Goal: Navigation & Orientation: Understand site structure

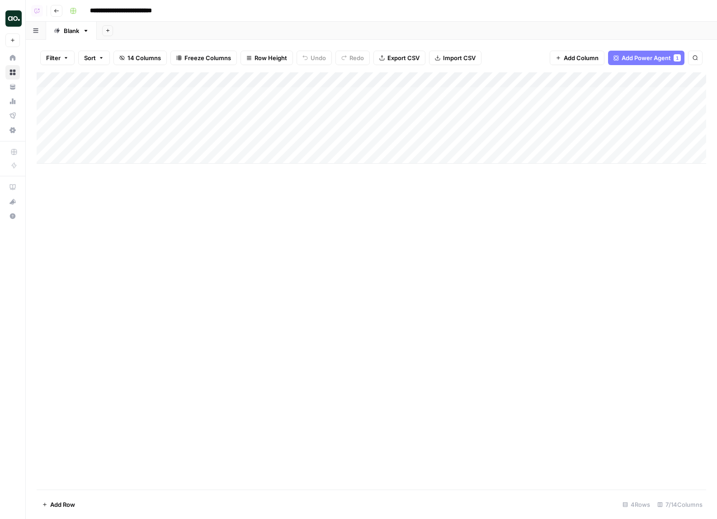
click at [62, 143] on div "Add Column" at bounding box center [371, 117] width 669 height 91
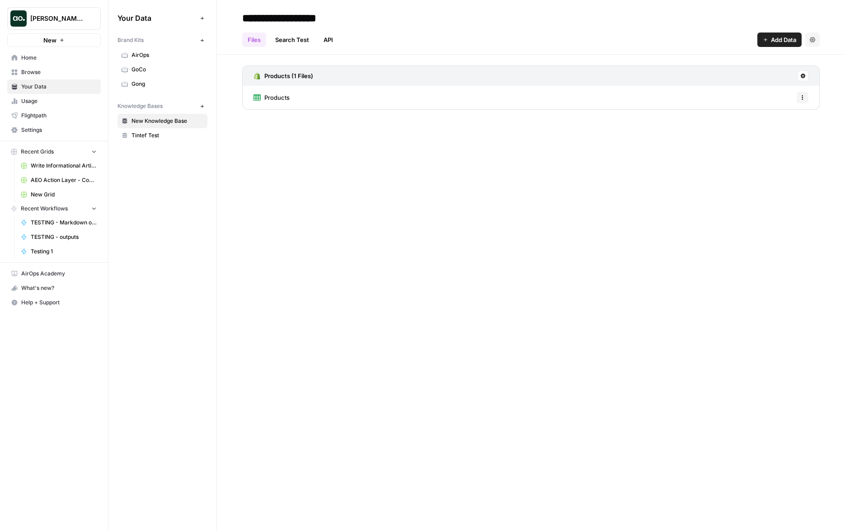
click at [48, 60] on span "Home" at bounding box center [58, 58] width 75 height 8
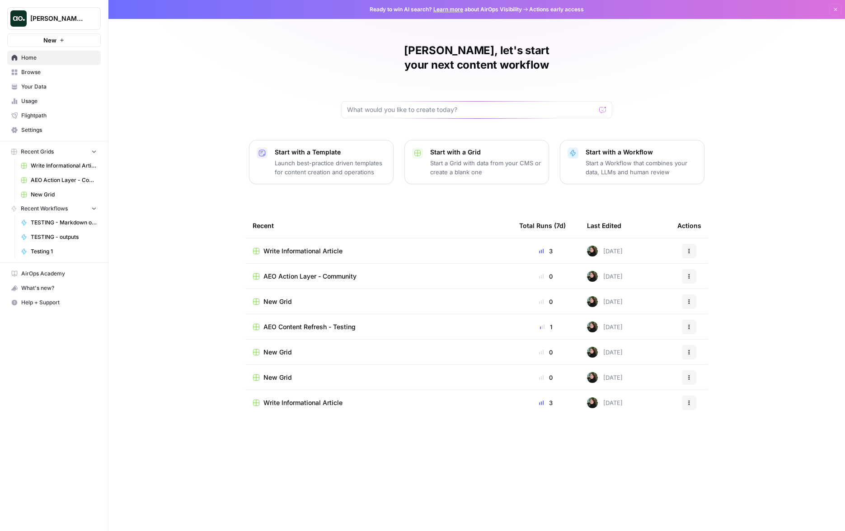
click at [40, 71] on span "Browse" at bounding box center [58, 72] width 75 height 8
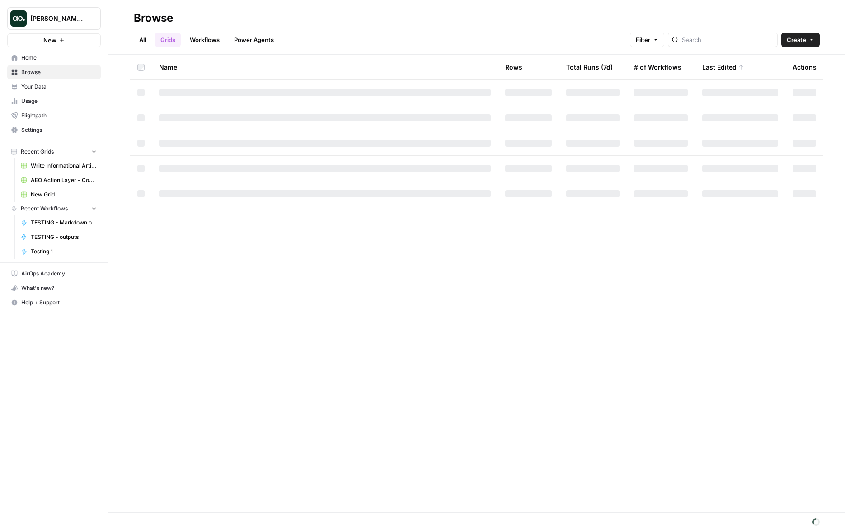
click at [254, 30] on div "All Grids Workflows Power Agents Filter Create" at bounding box center [477, 36] width 686 height 22
click at [248, 38] on link "Power Agents" at bounding box center [254, 40] width 51 height 14
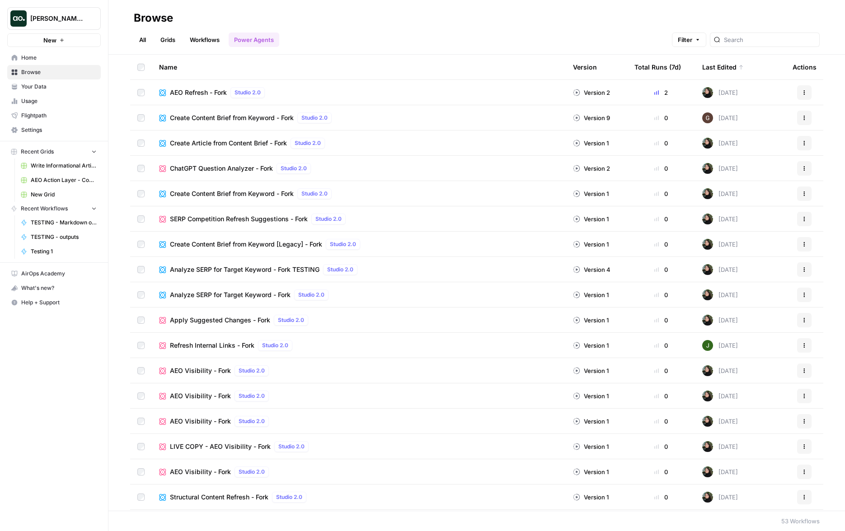
click at [207, 41] on link "Workflows" at bounding box center [204, 40] width 41 height 14
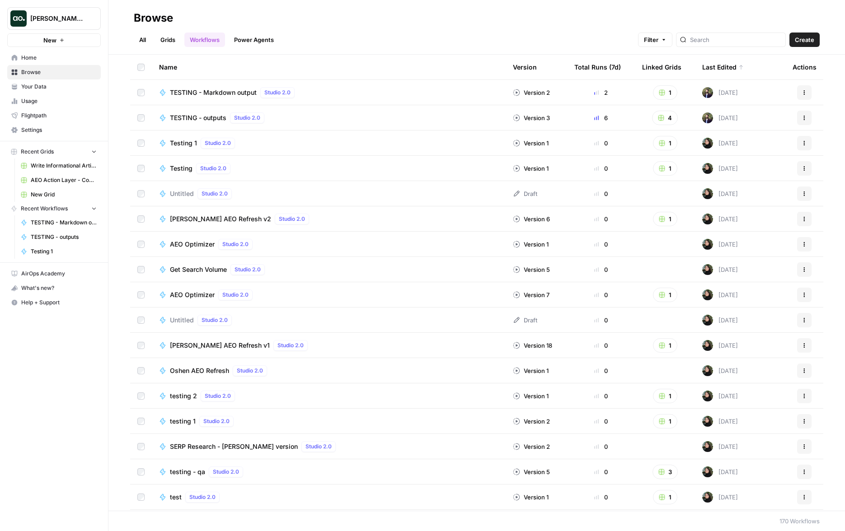
click at [253, 39] on link "Power Agents" at bounding box center [254, 40] width 51 height 14
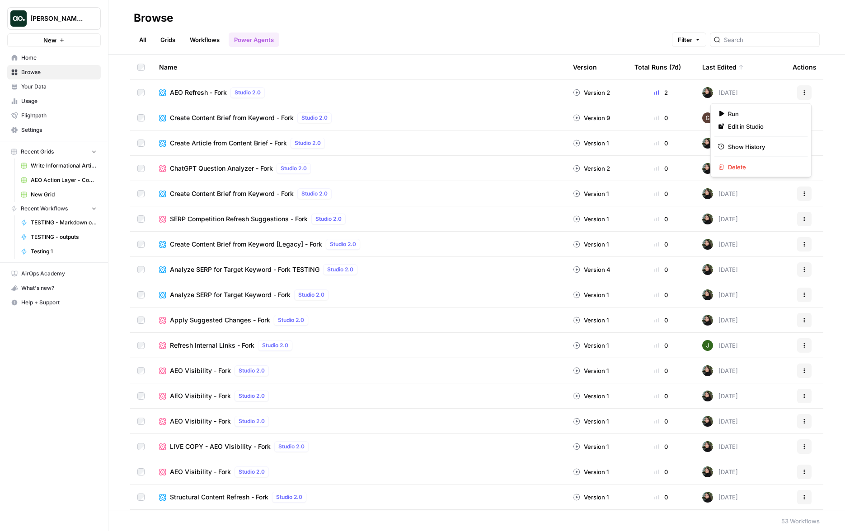
click at [801, 91] on button "Actions" at bounding box center [804, 92] width 14 height 14
click at [607, 33] on div "All Grids Workflows Power Agents Filter" at bounding box center [477, 36] width 686 height 22
click at [58, 56] on span "Home" at bounding box center [58, 58] width 75 height 8
